Goal: Task Accomplishment & Management: Complete application form

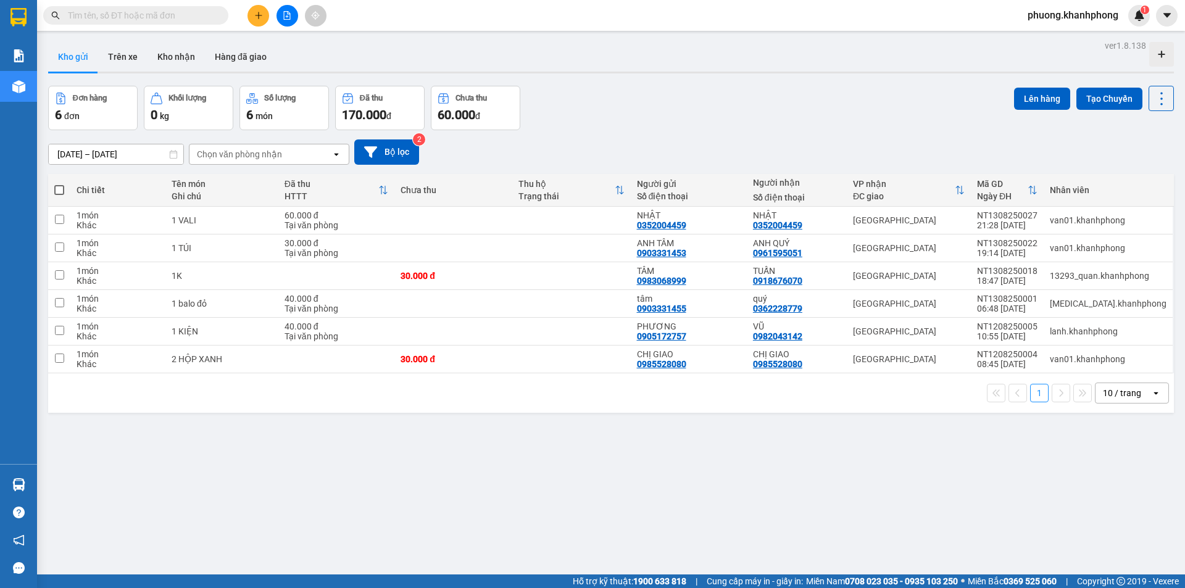
click at [254, 15] on button at bounding box center [258, 16] width 22 height 22
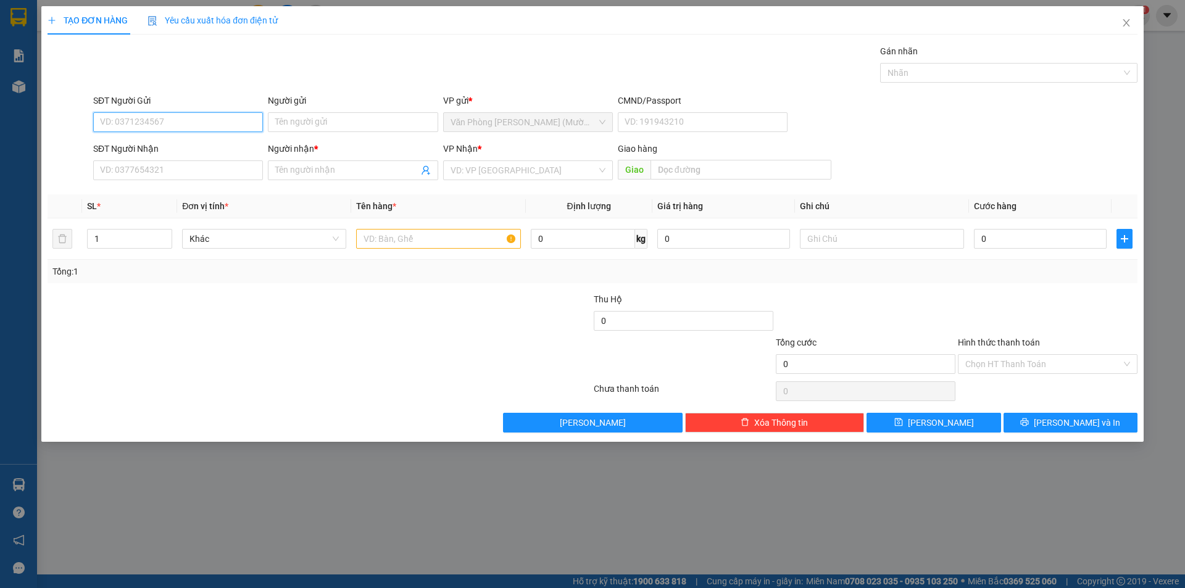
click at [126, 123] on input "SĐT Người Gửi" at bounding box center [178, 122] width 170 height 20
type input "0914016467"
click at [206, 147] on div "0914016467 - anh cương" at bounding box center [178, 147] width 155 height 14
type input "anh cương"
type input "0914016467"
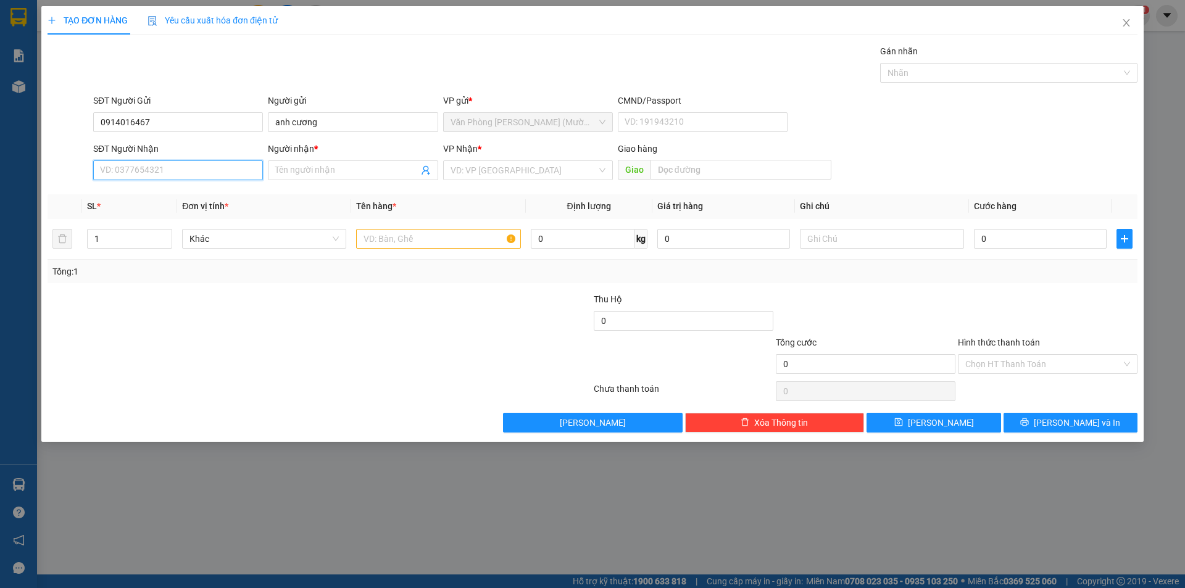
click at [190, 172] on input "SĐT Người Nhận" at bounding box center [178, 170] width 170 height 20
click at [186, 218] on div "0905155107 - MAI TRÂM" at bounding box center [178, 215] width 155 height 14
type input "0905155107"
type input "MAI TRÂM"
click at [420, 238] on input "text" at bounding box center [438, 239] width 164 height 20
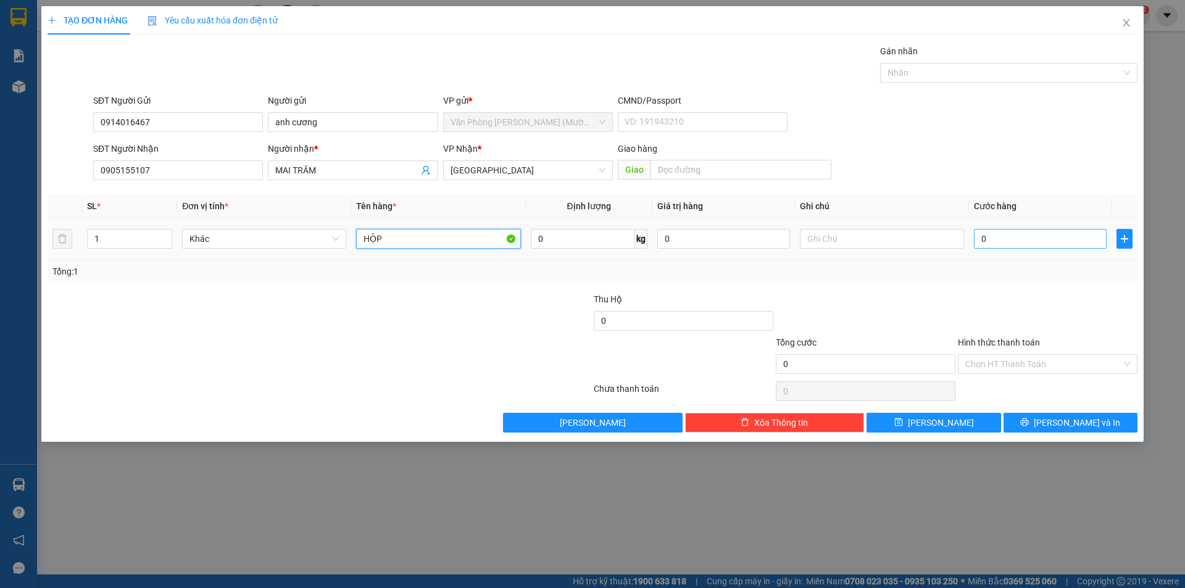
type input "HỘP"
type input "3"
type input "30"
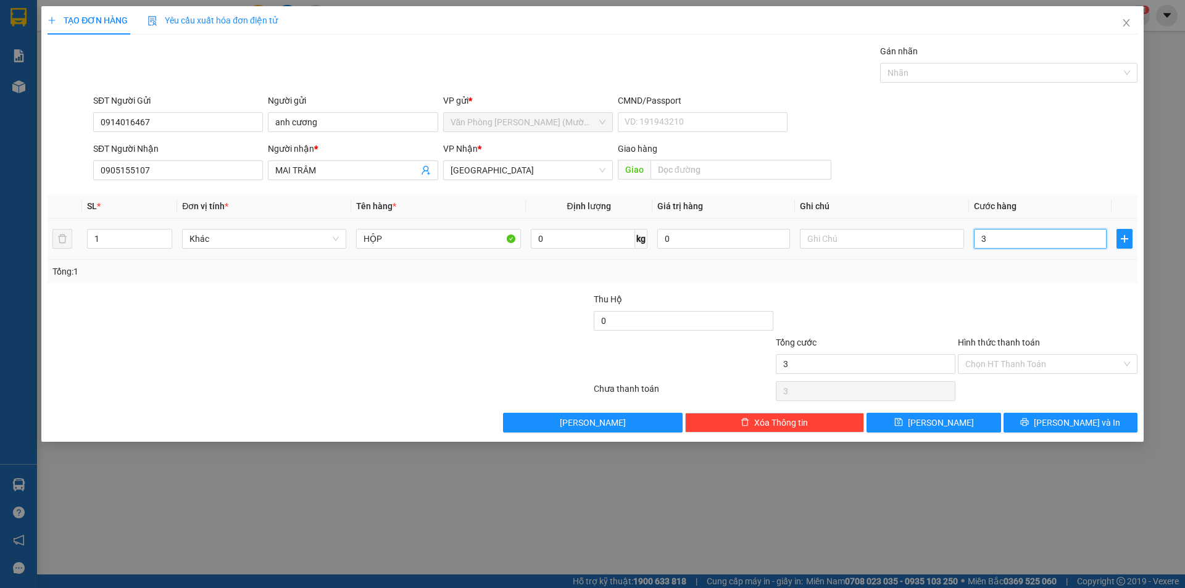
type input "30"
type input "30.000"
click at [1072, 372] on input "Hình thức thanh toán" at bounding box center [1043, 364] width 156 height 19
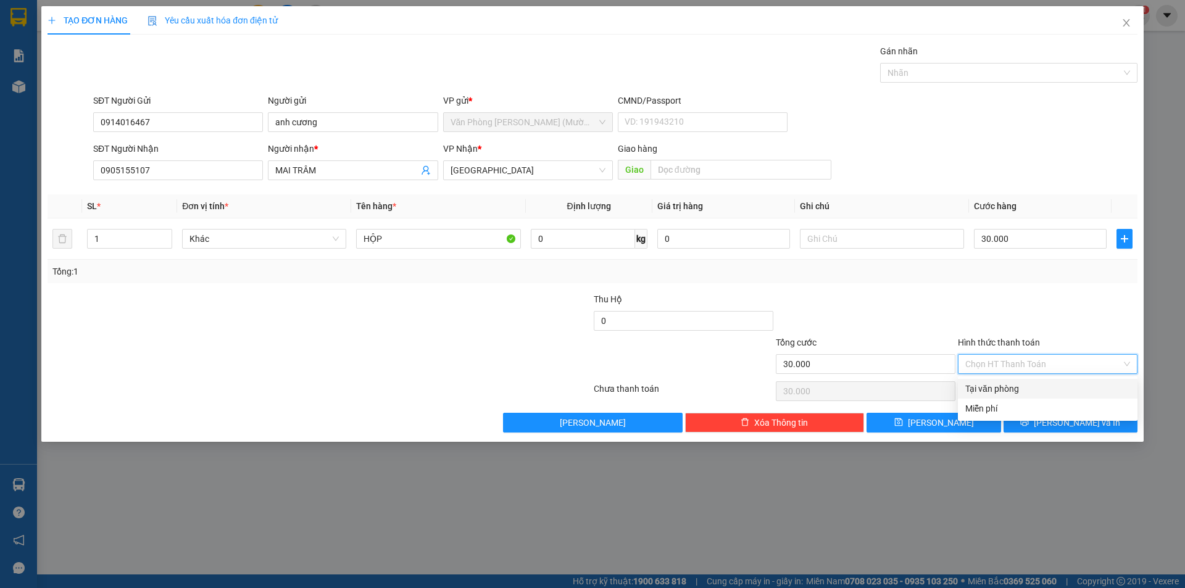
click at [1028, 394] on div "Tại văn phòng" at bounding box center [1047, 389] width 165 height 14
type input "0"
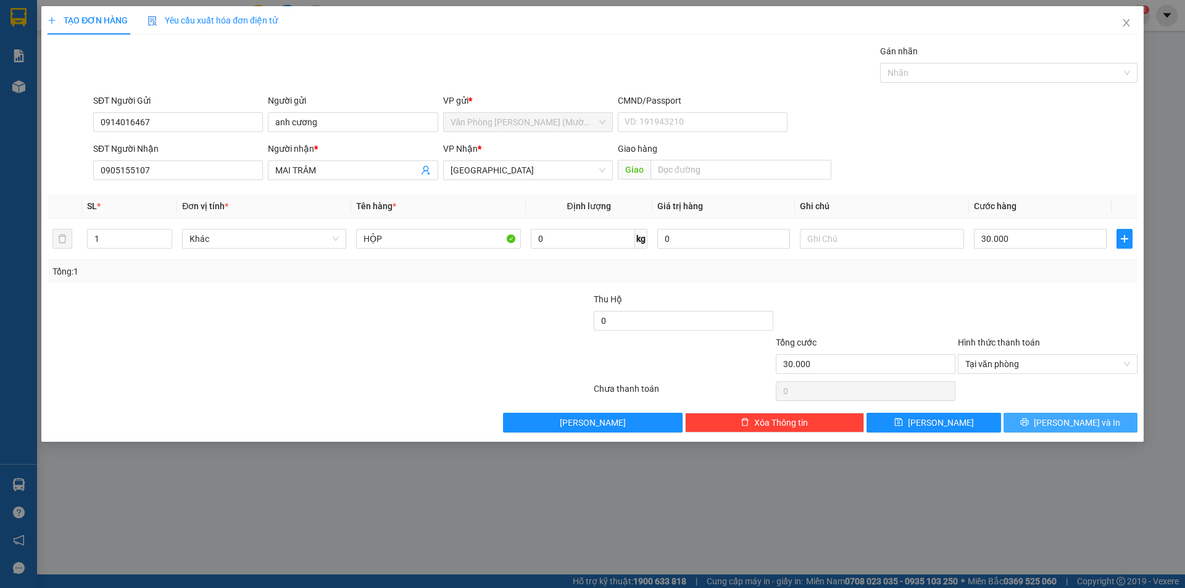
click at [1070, 419] on span "[PERSON_NAME] và In" at bounding box center [1076, 423] width 86 height 14
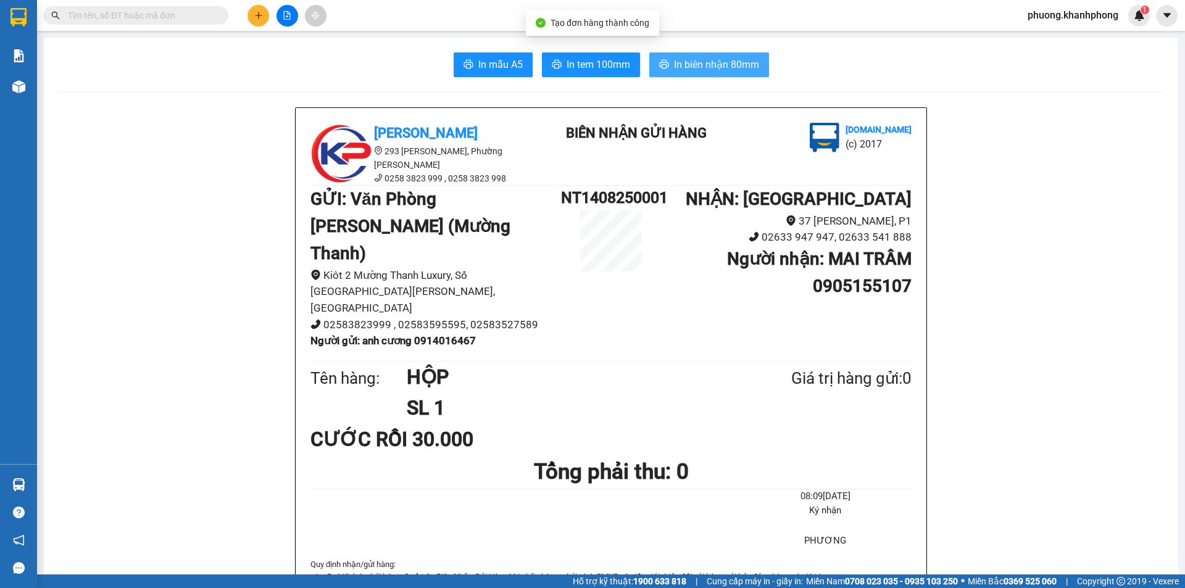
click at [700, 75] on button "In biên nhận 80mm" at bounding box center [709, 64] width 120 height 25
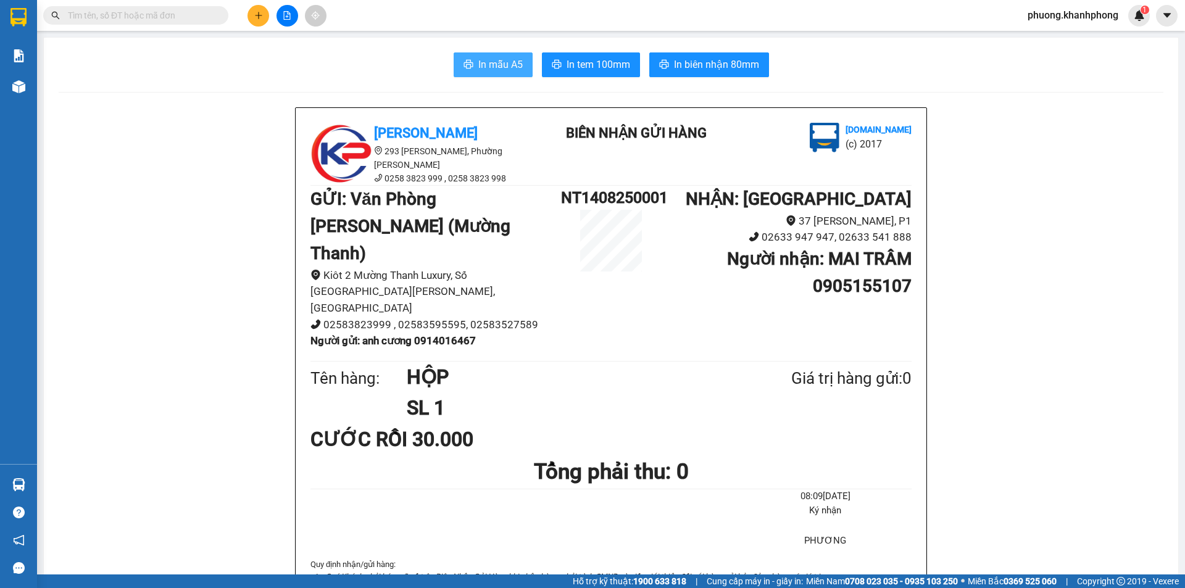
click at [502, 54] on button "In mẫu A5" at bounding box center [492, 64] width 79 height 25
